Goal: Transaction & Acquisition: Purchase product/service

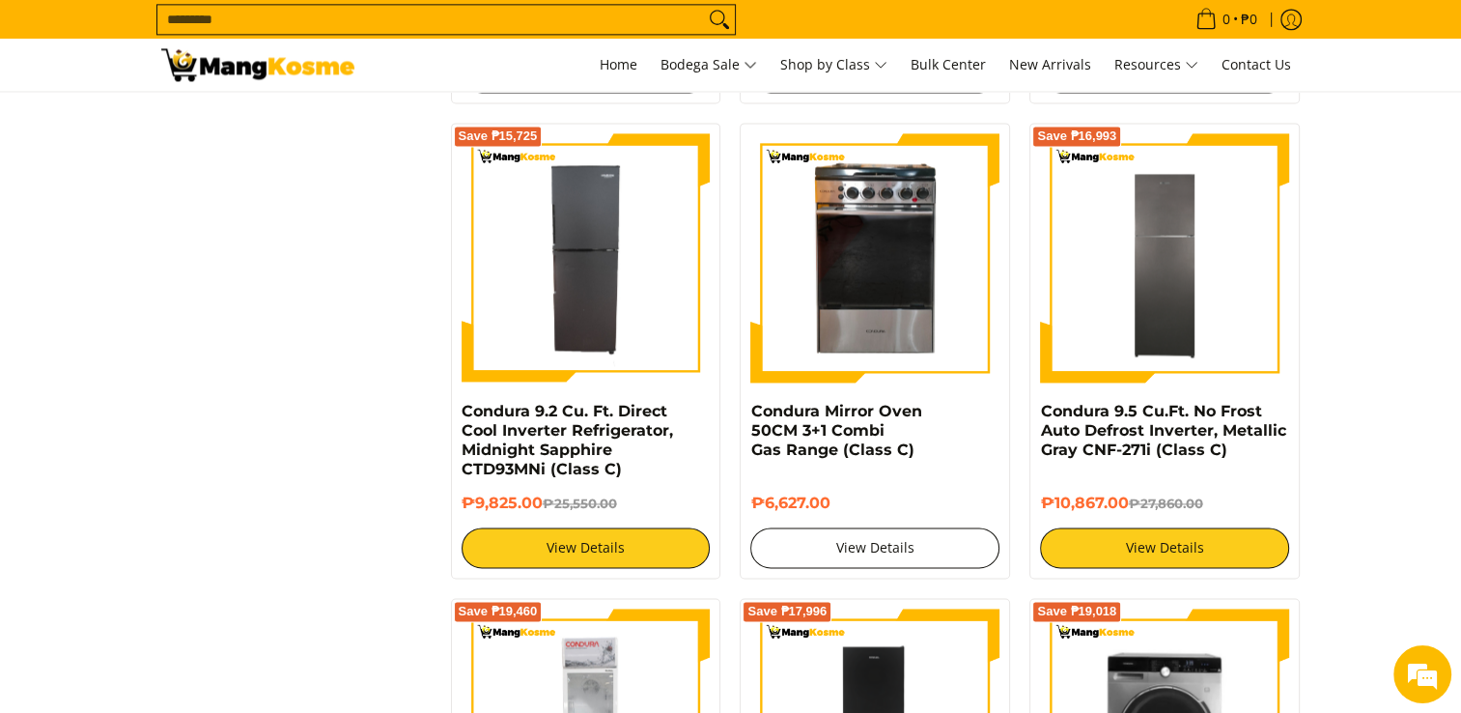
click at [912, 538] on link "View Details" at bounding box center [874, 547] width 249 height 41
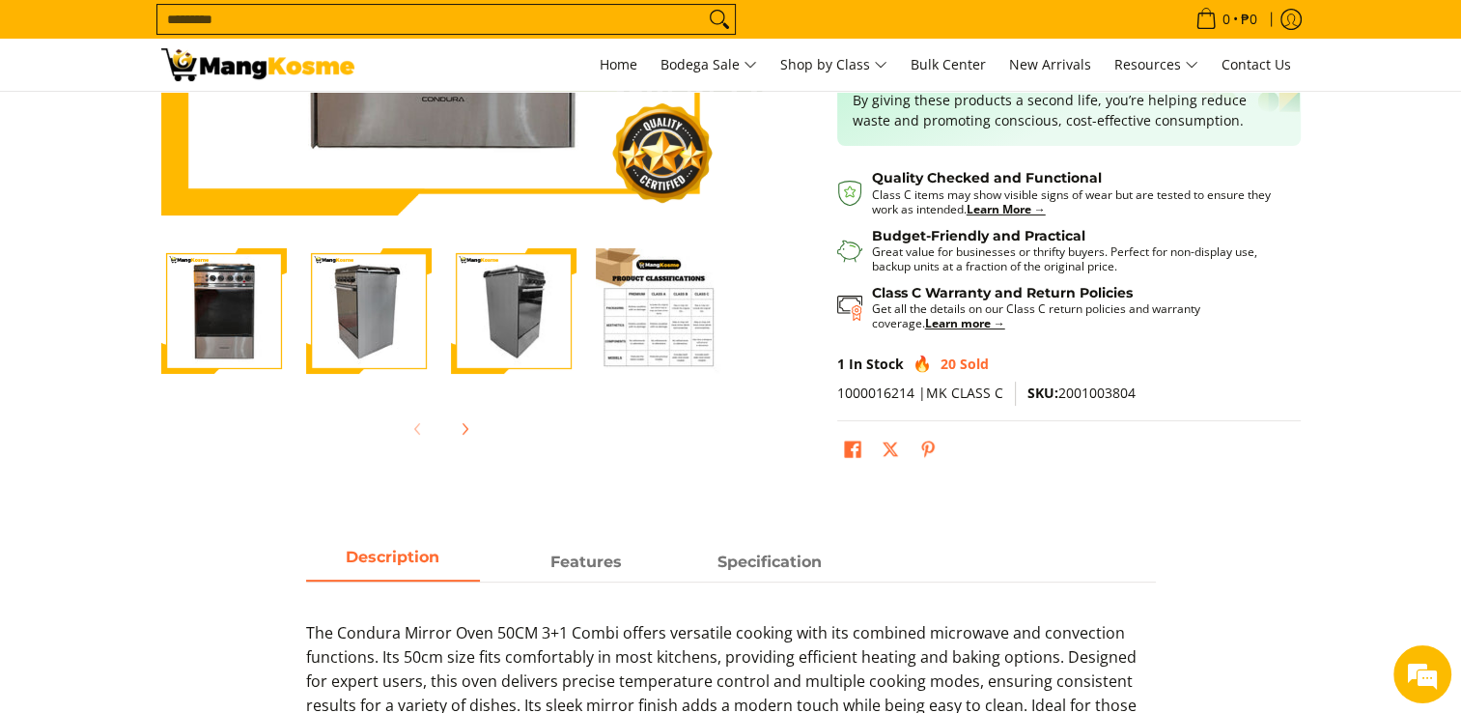
scroll to position [514, 0]
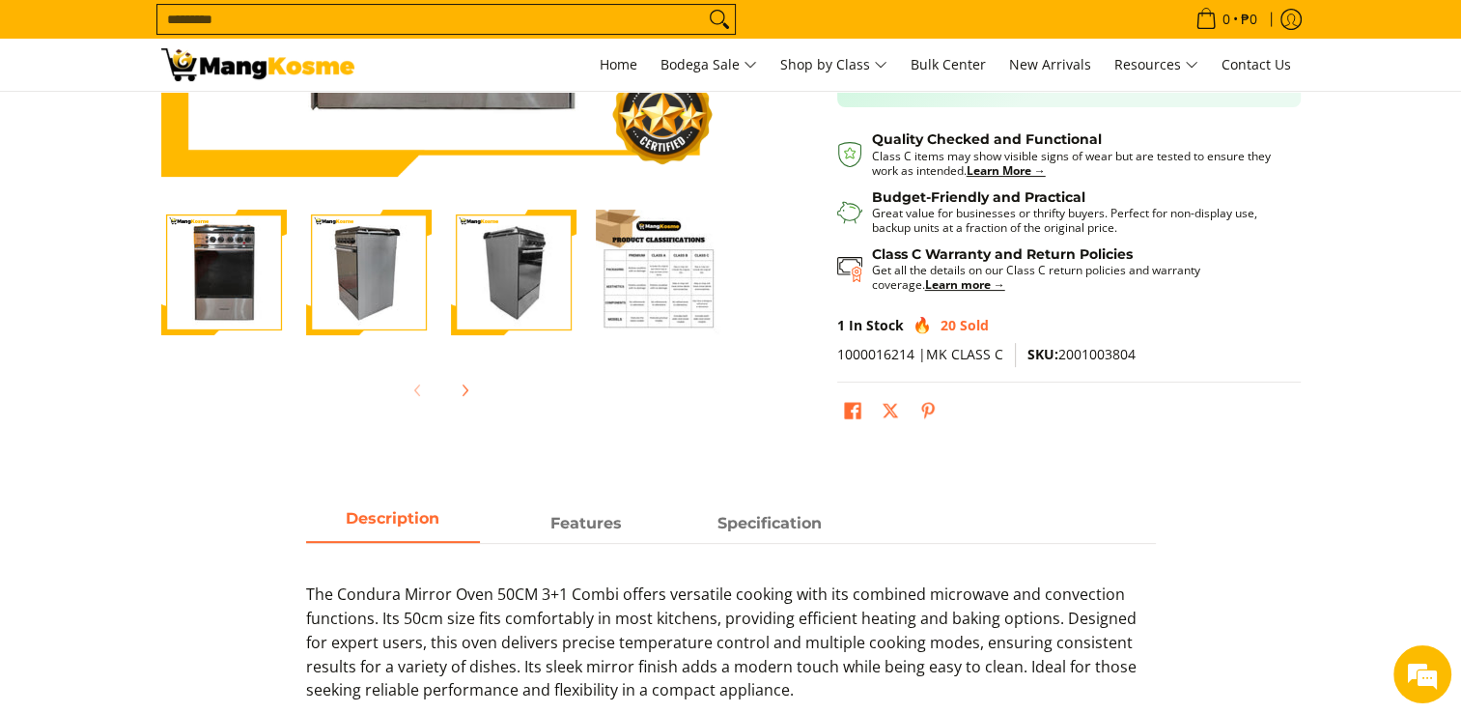
click at [645, 292] on img "Condura Mirror Oven 50CM 3+1 Combi Gas Range (Class C)-4" at bounding box center [659, 273] width 126 height 126
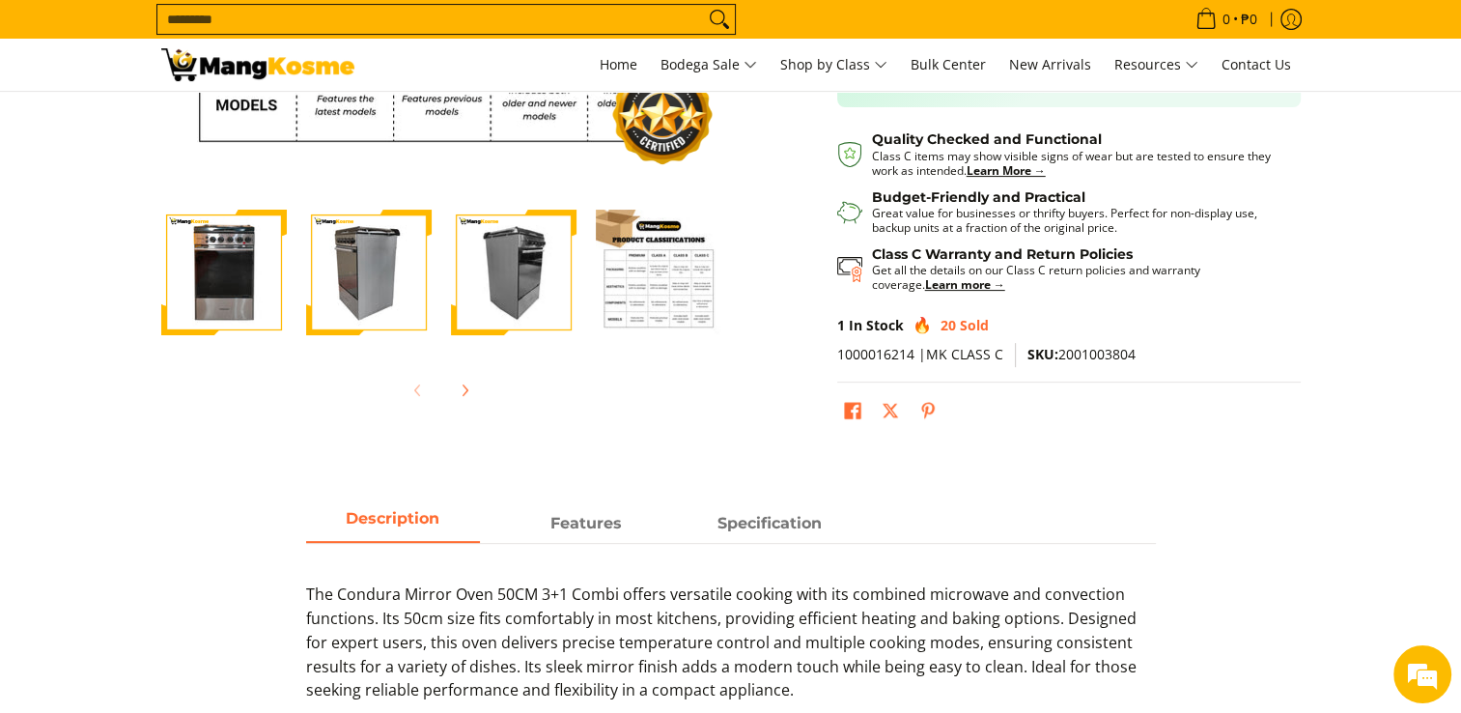
click at [371, 242] on img "Condura Mirror Oven 50CM 3+1 Combi Gas Range (Class C)-2" at bounding box center [369, 273] width 126 height 126
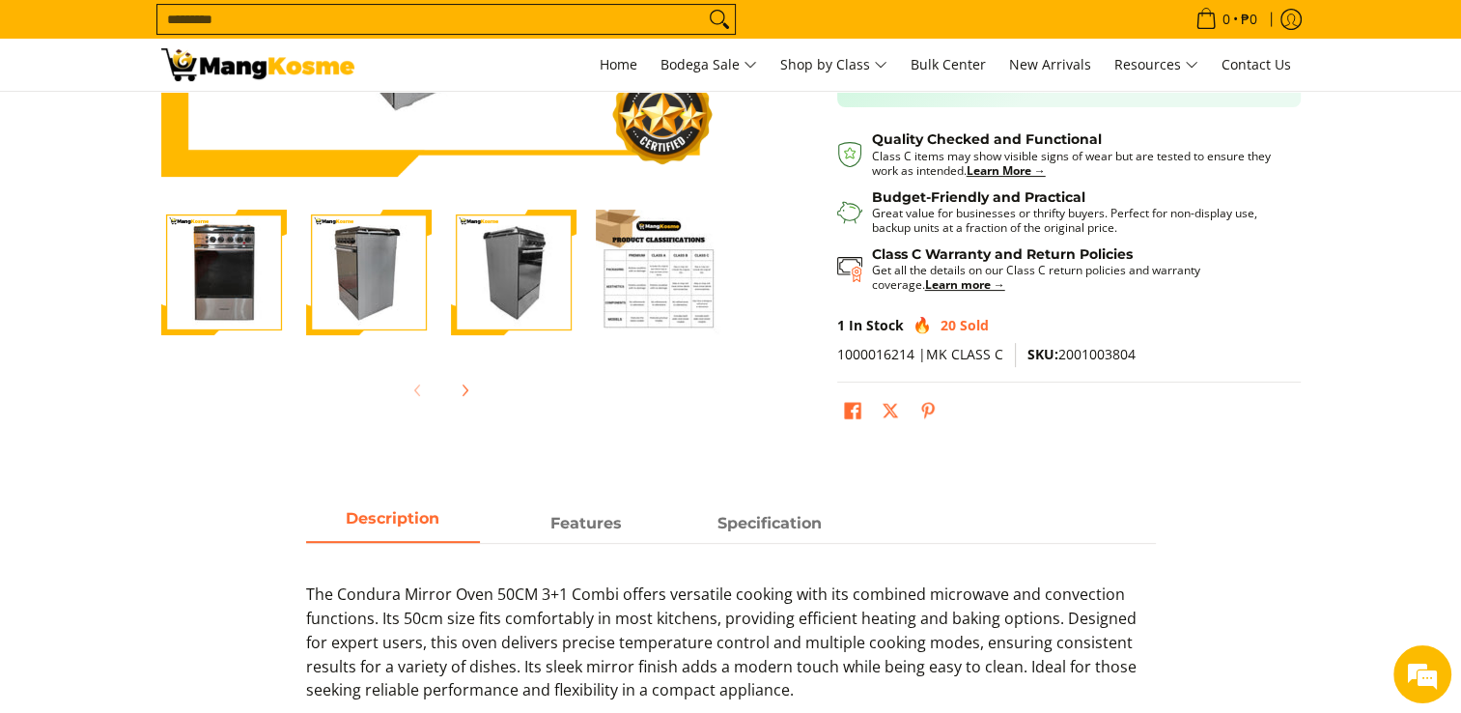
scroll to position [0, 0]
